Goal: Information Seeking & Learning: Learn about a topic

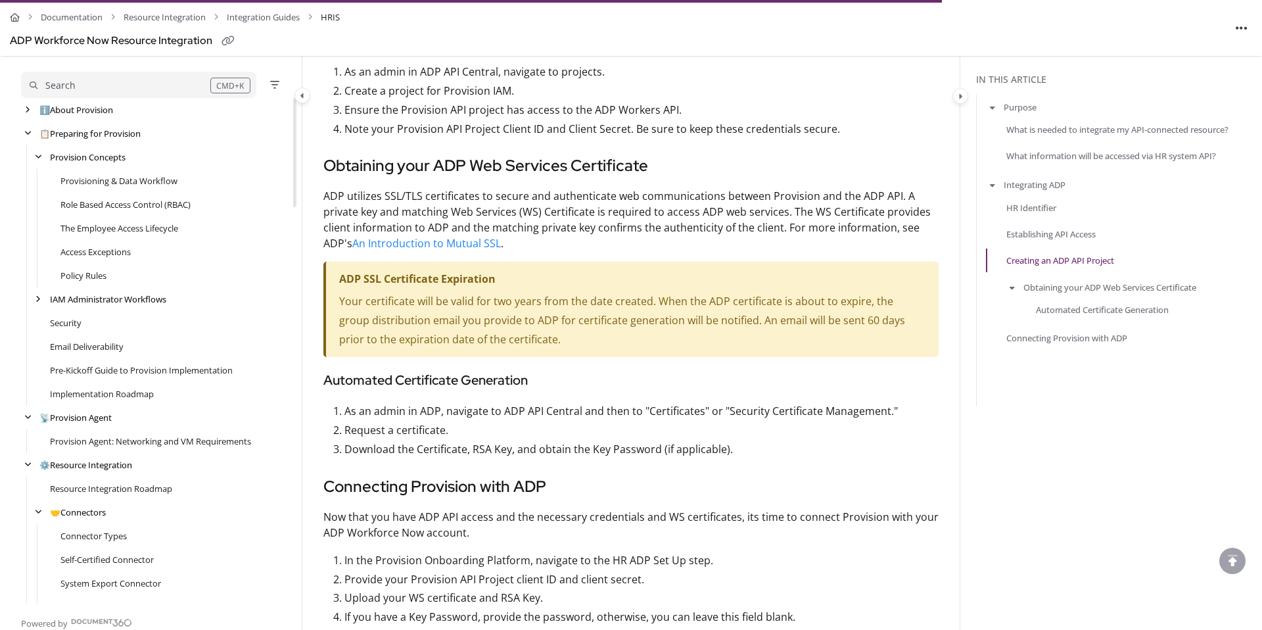
click at [101, 212] on div "Role Based Access Control (RBAC)" at bounding box center [156, 205] width 270 height 24
click at [100, 200] on link "Role Based Access Control (RBAC)" at bounding box center [125, 204] width 130 height 13
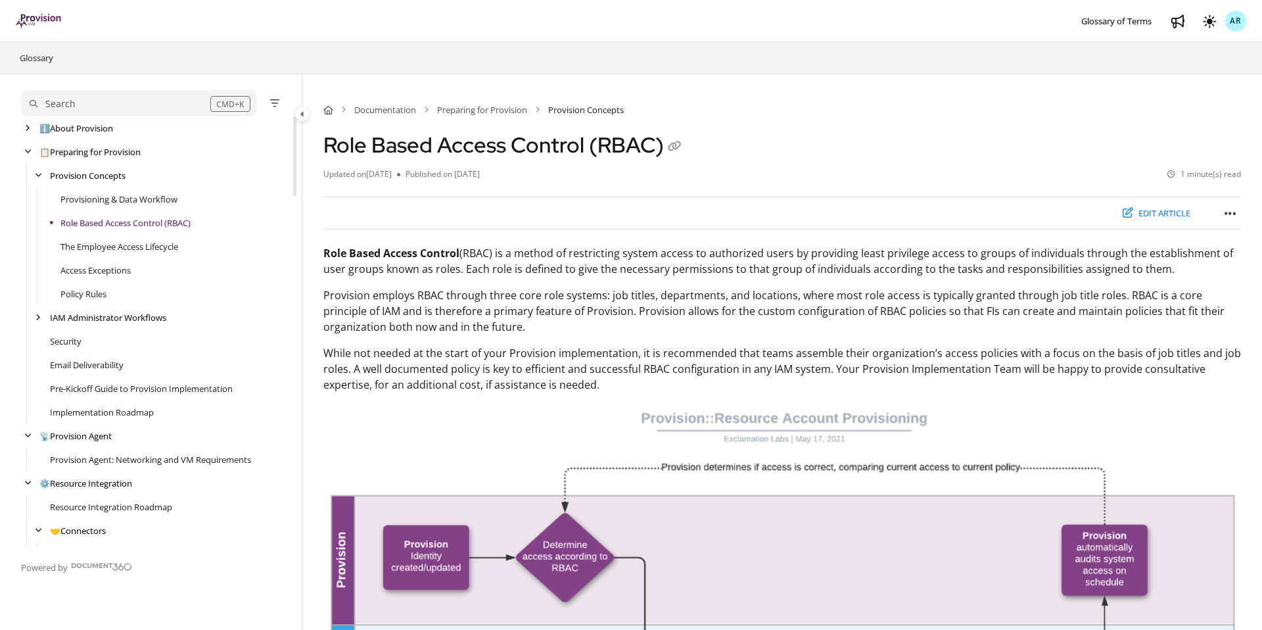
click at [316, 291] on div "Documentation Preparing for Provision Provision Concepts Role Based Access Cont…" at bounding box center [782, 625] width 960 height 1102
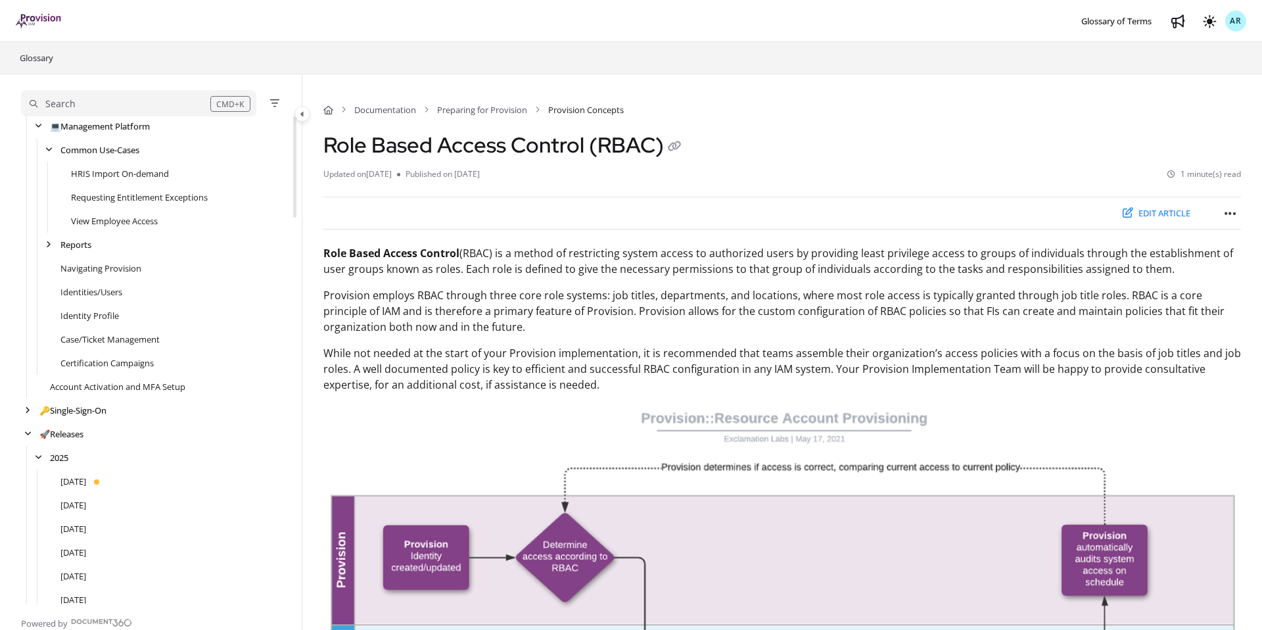
scroll to position [1763, 0]
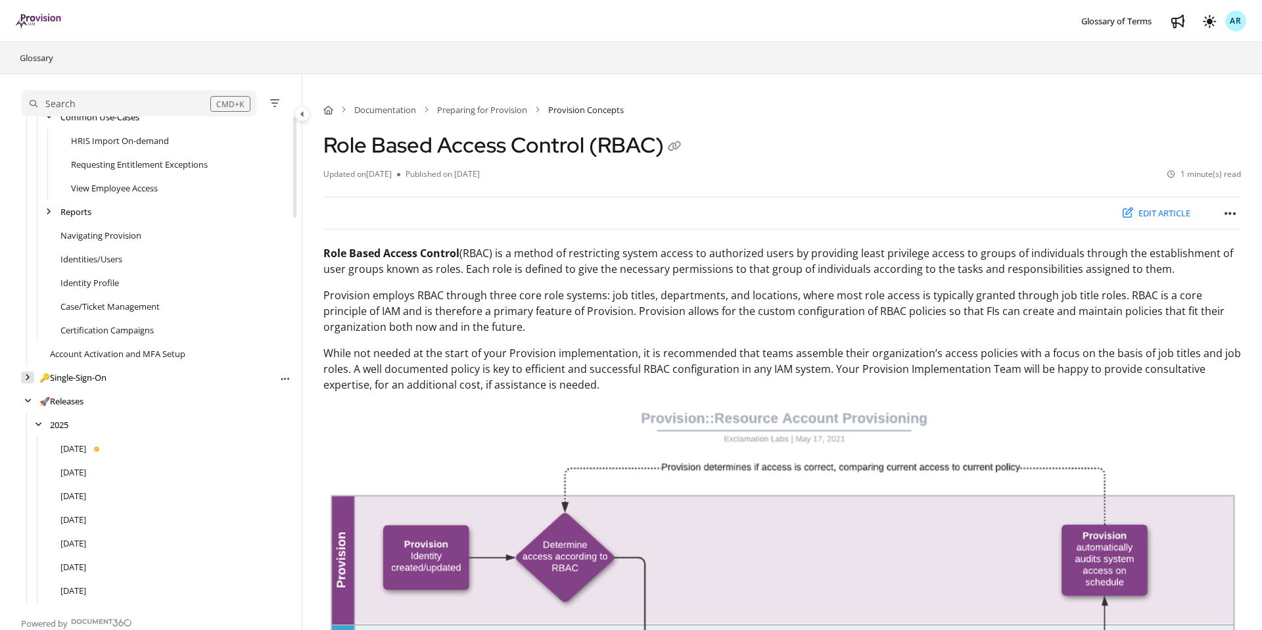
click at [25, 379] on icon "arrow" at bounding box center [27, 377] width 5 height 8
click at [25, 379] on icon "arrow" at bounding box center [27, 377] width 7 height 8
click at [28, 379] on icon "arrow" at bounding box center [27, 377] width 5 height 8
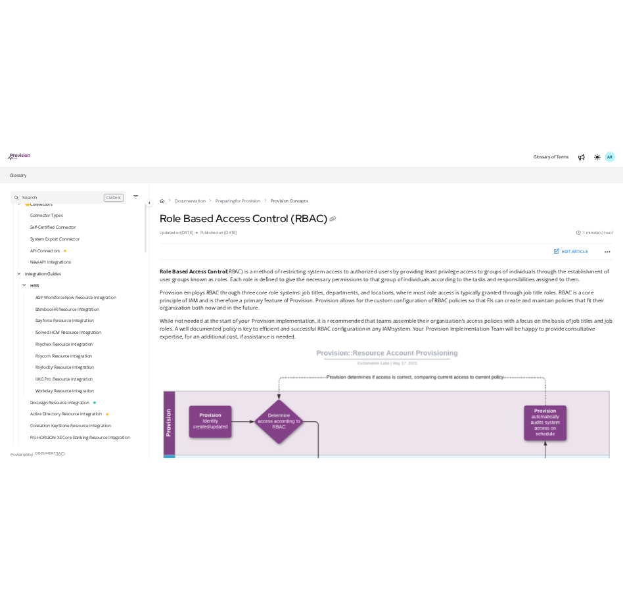
scroll to position [0, 0]
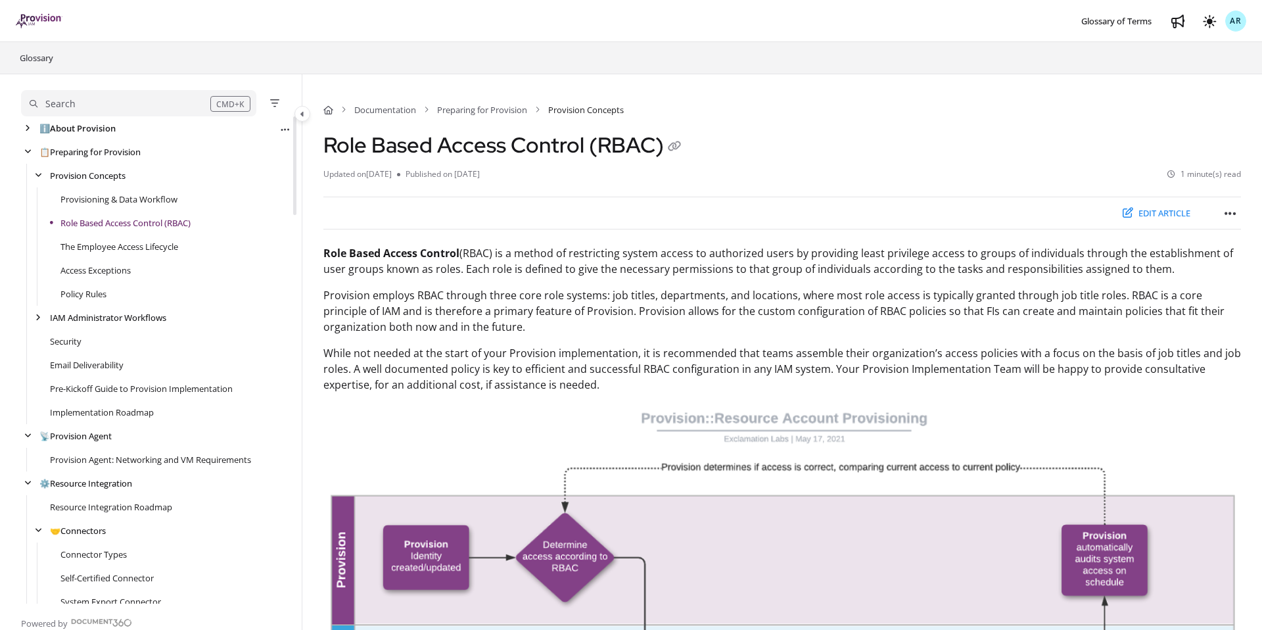
click at [78, 124] on link "ℹ️ About Provision" at bounding box center [77, 128] width 76 height 13
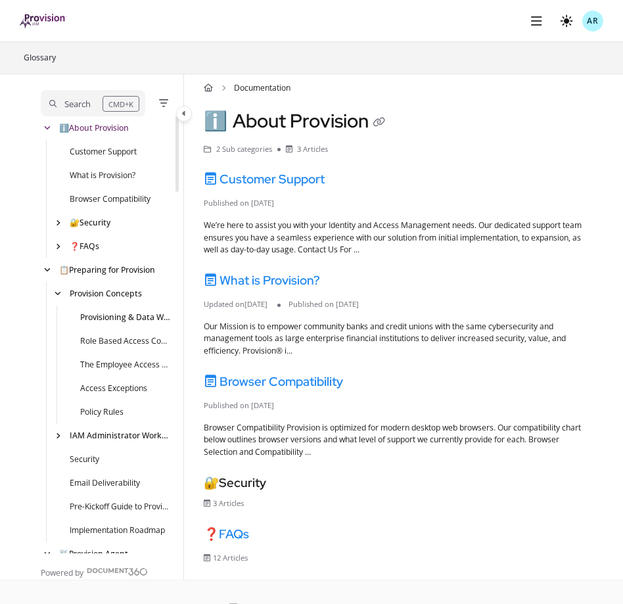
click at [103, 320] on link "Provisioning & Data Workflow" at bounding box center [125, 318] width 91 height 12
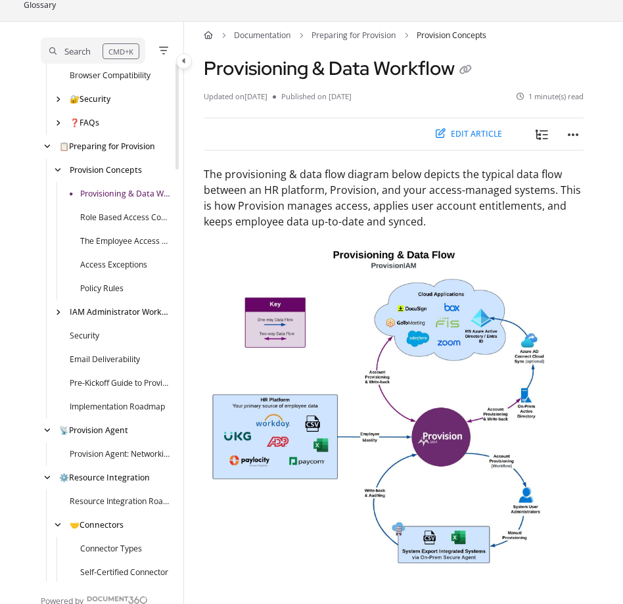
scroll to position [51, 0]
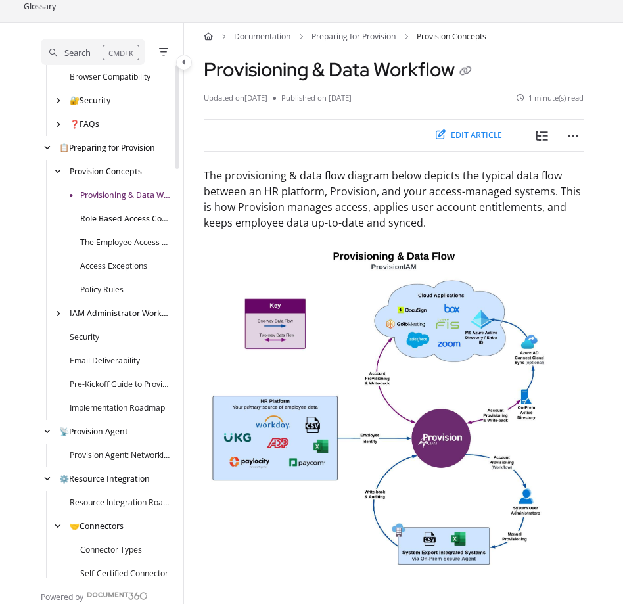
click at [105, 220] on link "Role Based Access Control (RBAC)" at bounding box center [125, 219] width 91 height 12
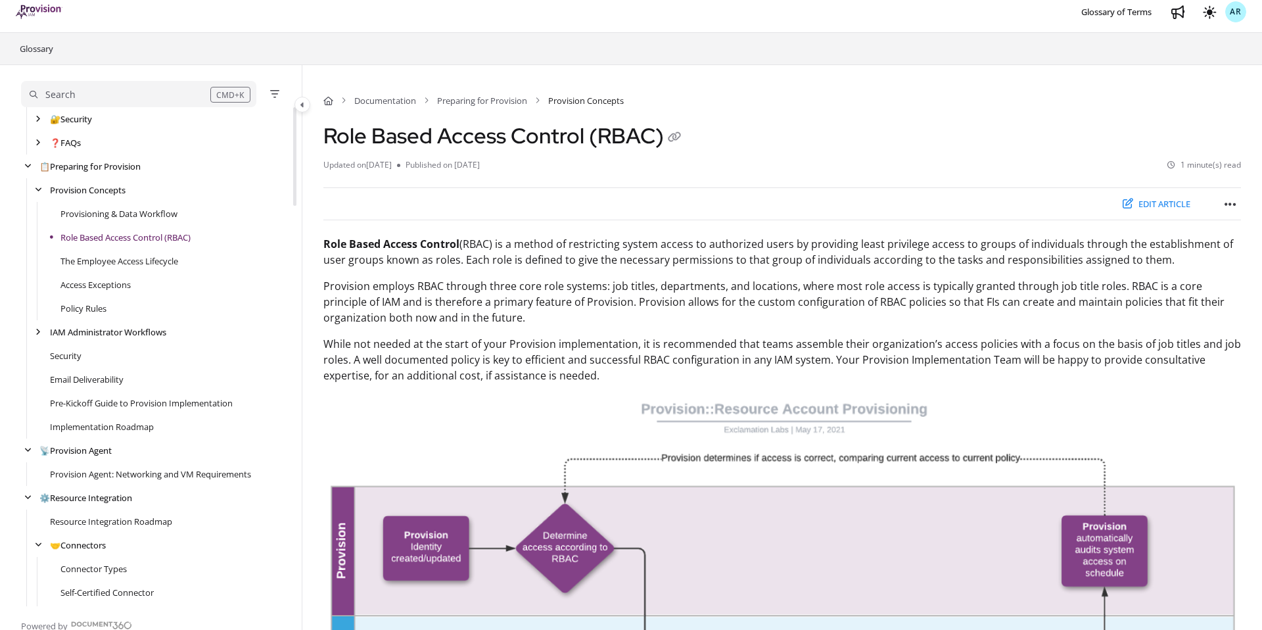
scroll to position [5, 0]
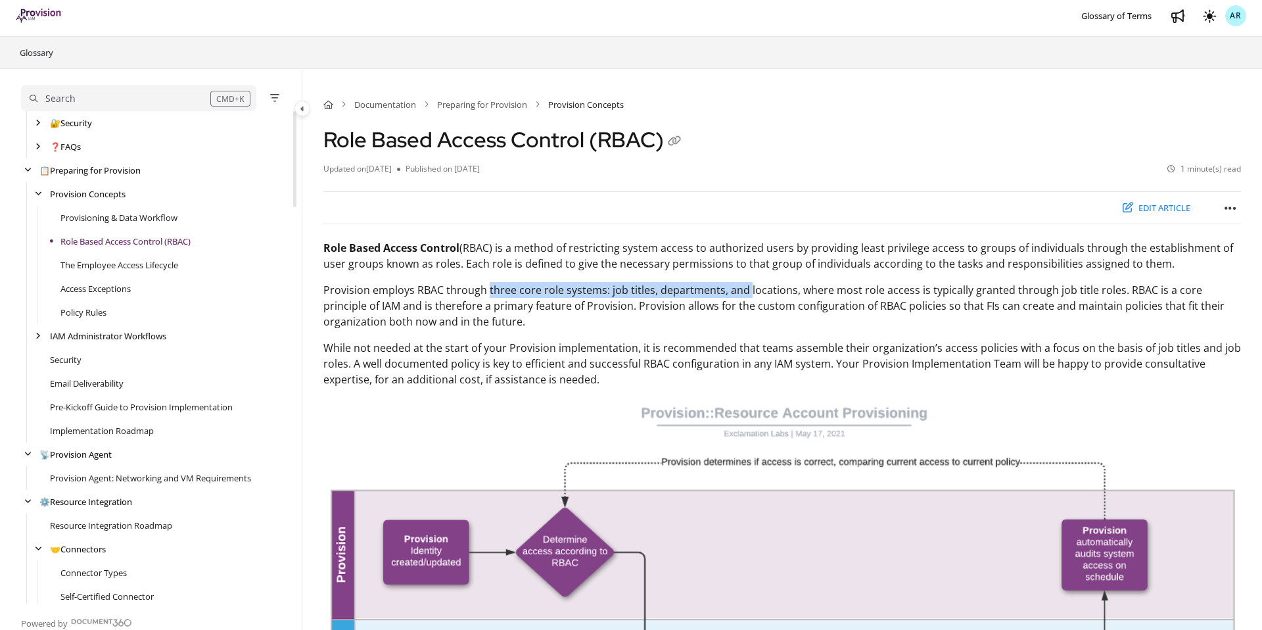
drag, startPoint x: 487, startPoint y: 290, endPoint x: 745, endPoint y: 293, distance: 257.7
click at [745, 293] on p "Provision employs RBAC through three core role systems: job titles, departments…" at bounding box center [782, 305] width 918 height 47
click at [627, 295] on p "Provision employs RBAC through three core role systems: job titles, departments…" at bounding box center [782, 305] width 918 height 47
click at [618, 290] on p "Provision employs RBAC through three core role systems: job titles, departments…" at bounding box center [782, 305] width 918 height 47
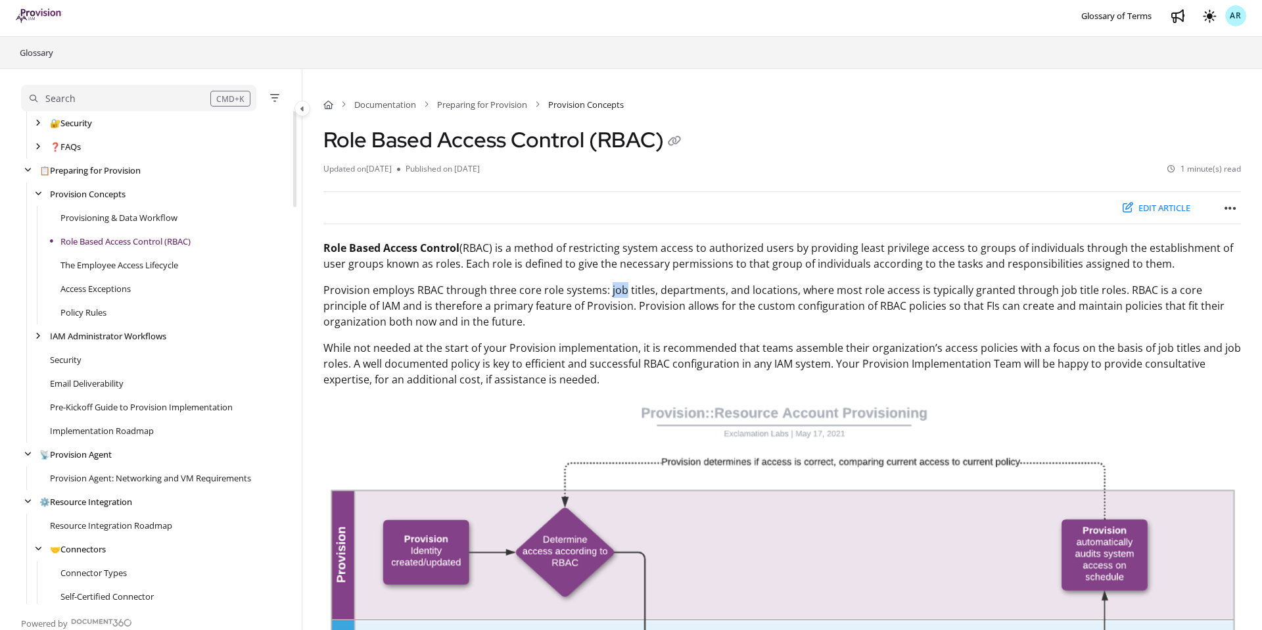
click at [618, 290] on p "Provision employs RBAC through three core role systems: job titles, departments…" at bounding box center [782, 305] width 918 height 47
click at [787, 290] on p "Provision employs RBAC through three core role systems: job titles, departments…" at bounding box center [782, 305] width 918 height 47
click at [309, 285] on div "Documentation Preparing for Provision Provision Concepts Role Based Access Cont…" at bounding box center [782, 620] width 960 height 1102
click at [277, 35] on site-desktop-primary-header "Skip to main content Glossary of Terms Auto (System theme) Light Dark AR AR [PE…" at bounding box center [631, 16] width 1262 height 42
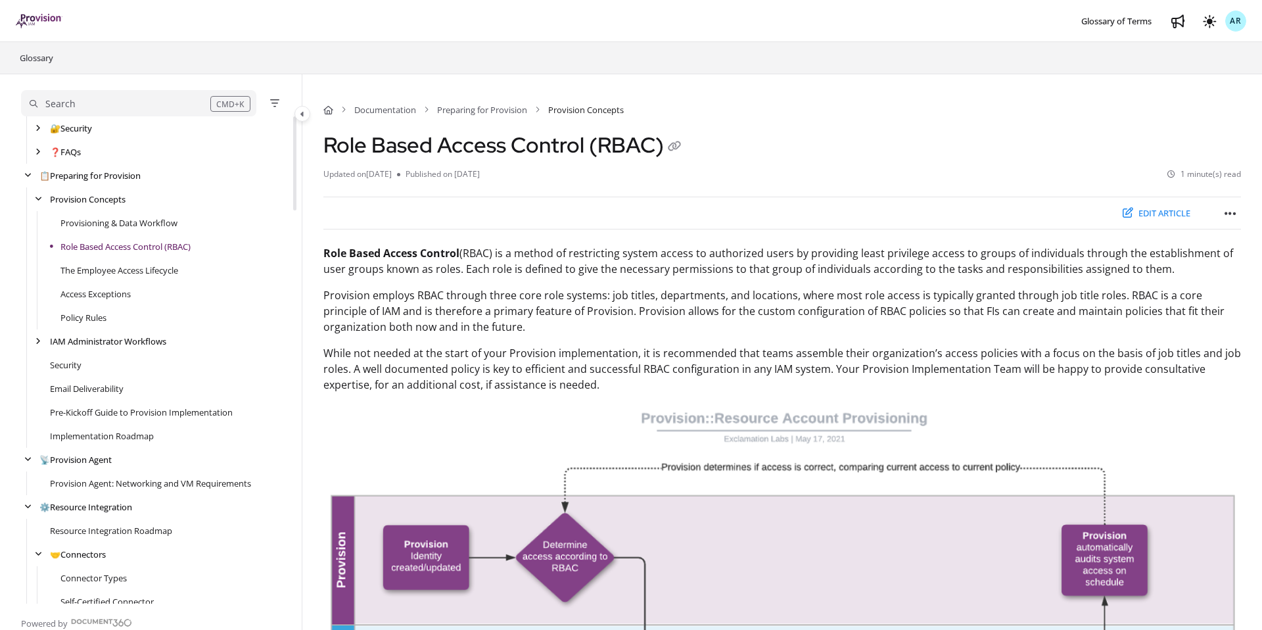
scroll to position [95, 0]
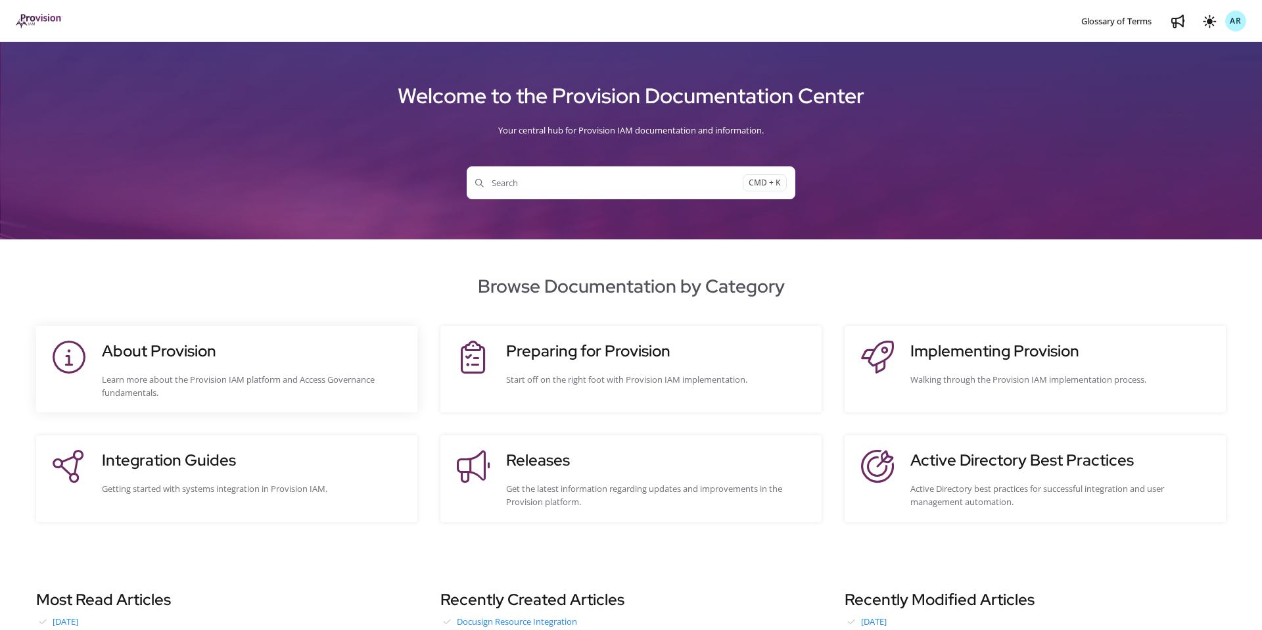
click at [256, 352] on h3 "About Provision" at bounding box center [253, 351] width 302 height 24
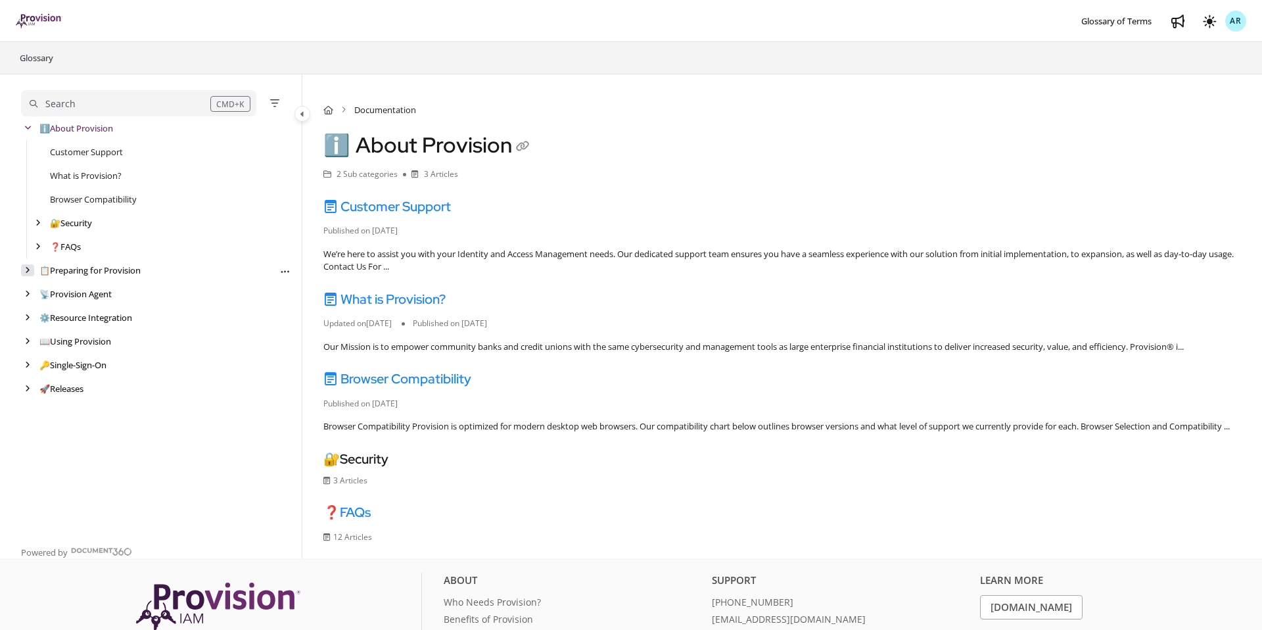
click at [26, 269] on icon "arrow" at bounding box center [27, 270] width 5 height 8
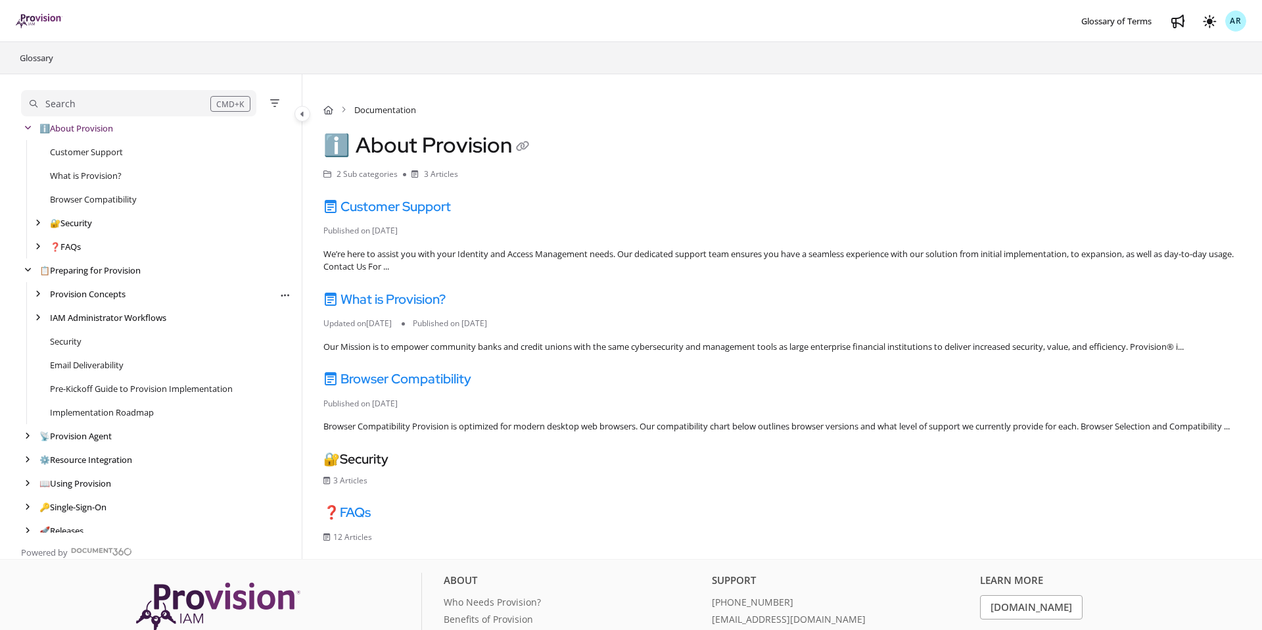
click at [36, 286] on div "Provision Concepts Export PDF" at bounding box center [156, 294] width 270 height 24
click at [37, 288] on div "arrow" at bounding box center [38, 294] width 13 height 12
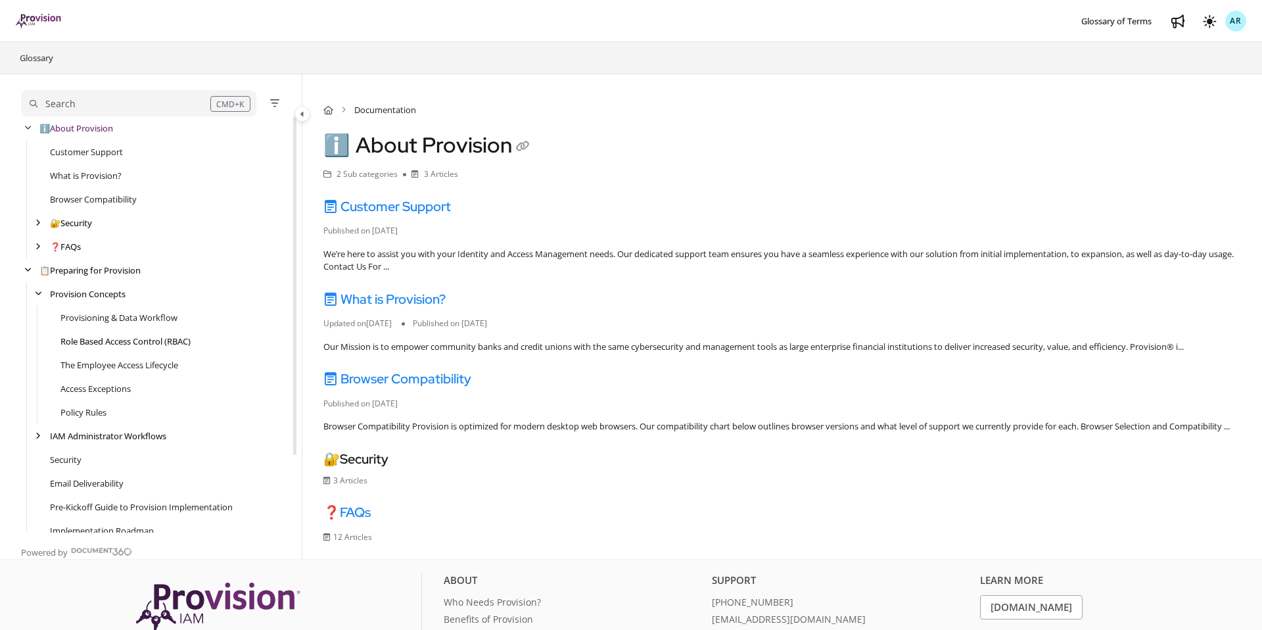
click at [108, 338] on link "Role Based Access Control (RBAC)" at bounding box center [125, 341] width 130 height 13
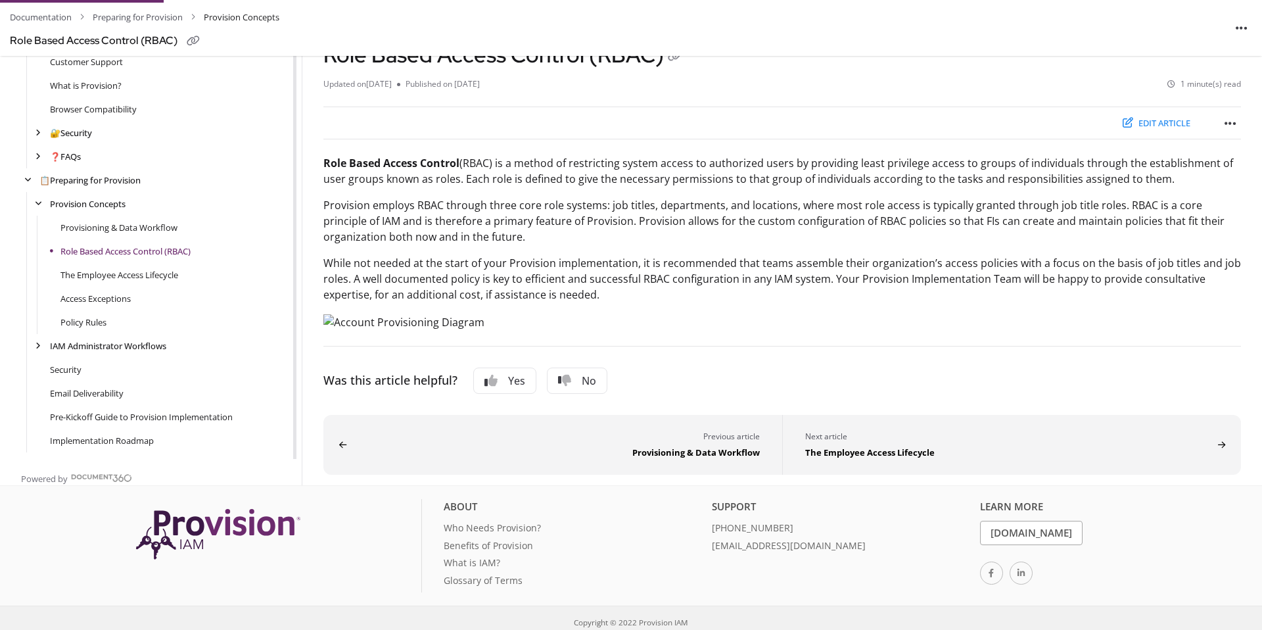
scroll to position [91, 0]
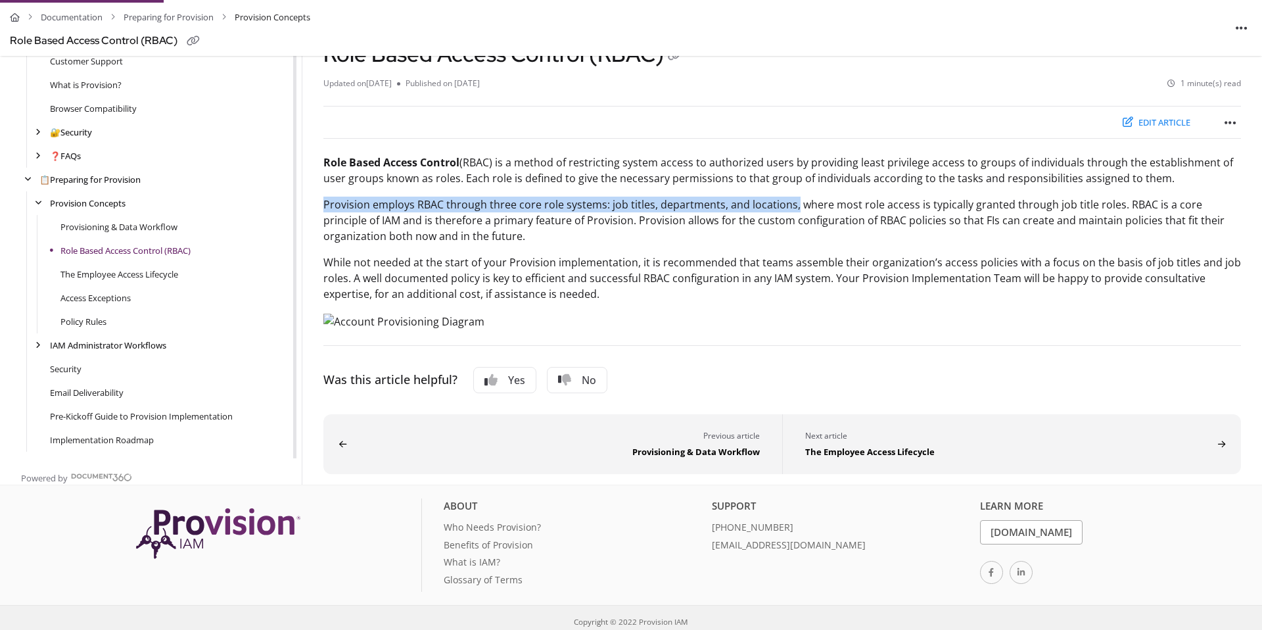
drag, startPoint x: 323, startPoint y: 205, endPoint x: 792, endPoint y: 210, distance: 468.8
click at [792, 210] on p "Provision employs RBAC through three core role systems: job titles, departments…" at bounding box center [782, 220] width 918 height 47
click at [629, 202] on p "Provision employs RBAC through three core role systems: job titles, departments…" at bounding box center [782, 220] width 918 height 47
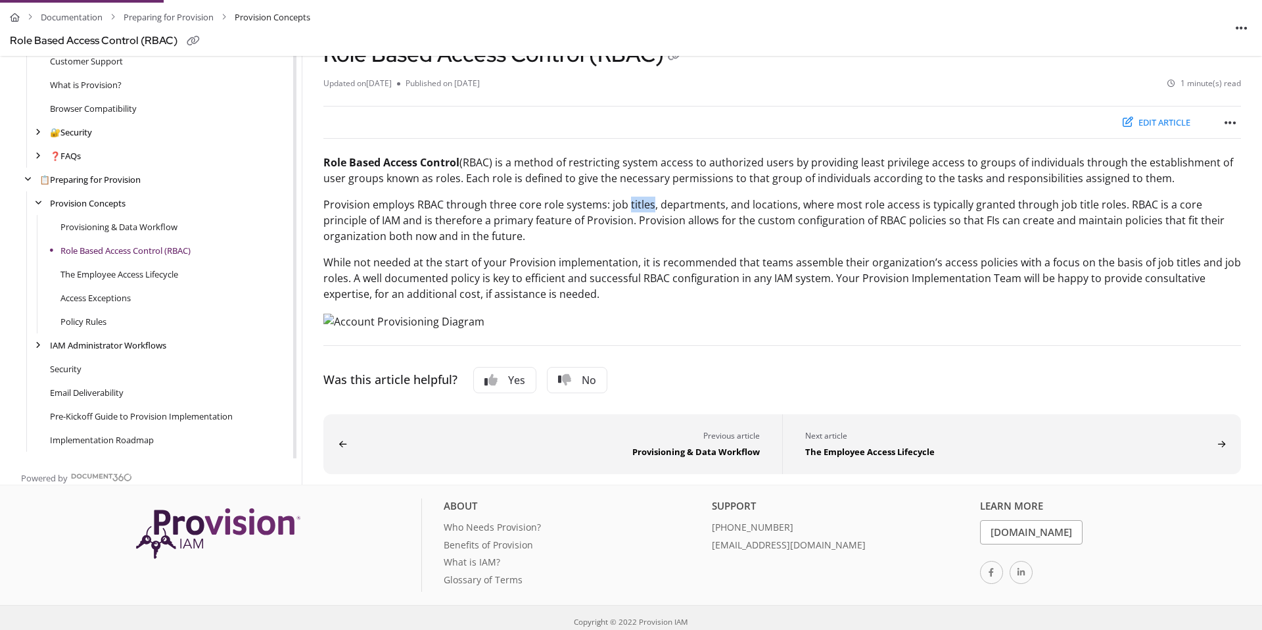
click at [629, 202] on p "Provision employs RBAC through three core role systems: job titles, departments…" at bounding box center [782, 220] width 918 height 47
click at [617, 204] on p "Provision employs RBAC through three core role systems: job titles, departments…" at bounding box center [782, 220] width 918 height 47
click at [790, 202] on p "Provision employs RBAC through three core role systems: job titles, departments…" at bounding box center [782, 220] width 918 height 47
click at [1002, 247] on article "Role Based Access Control (RBAC) is a method of restricting system access to au…" at bounding box center [782, 242] width 918 height 175
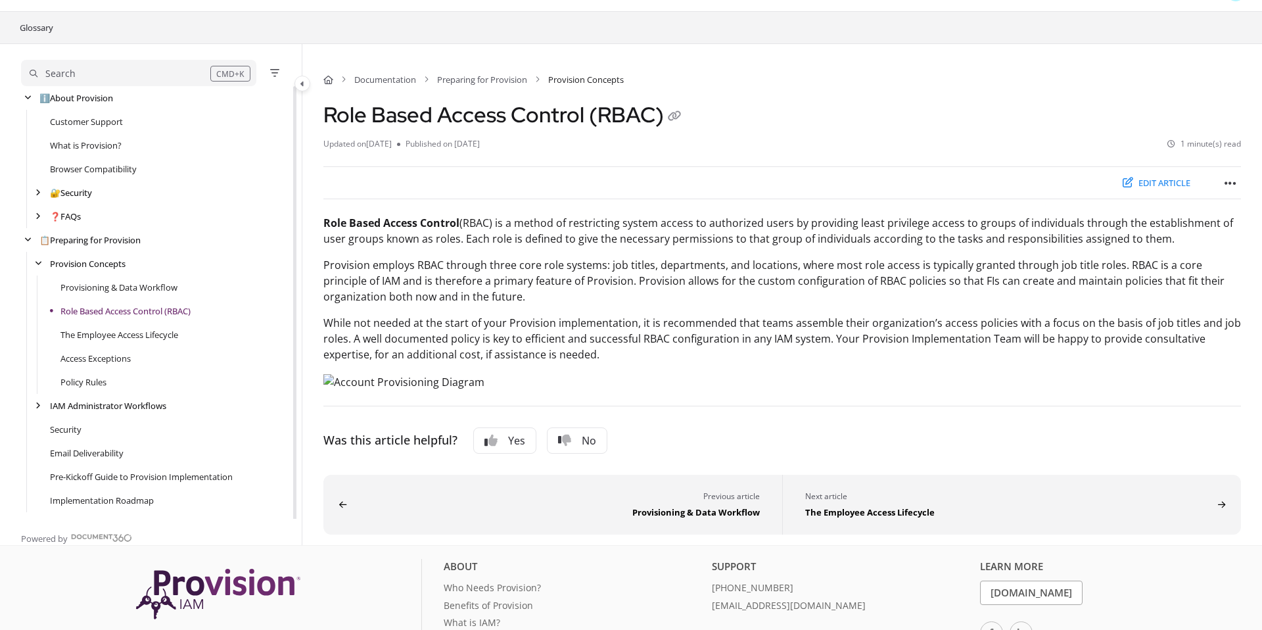
scroll to position [0, 0]
